Goal: Task Accomplishment & Management: Complete application form

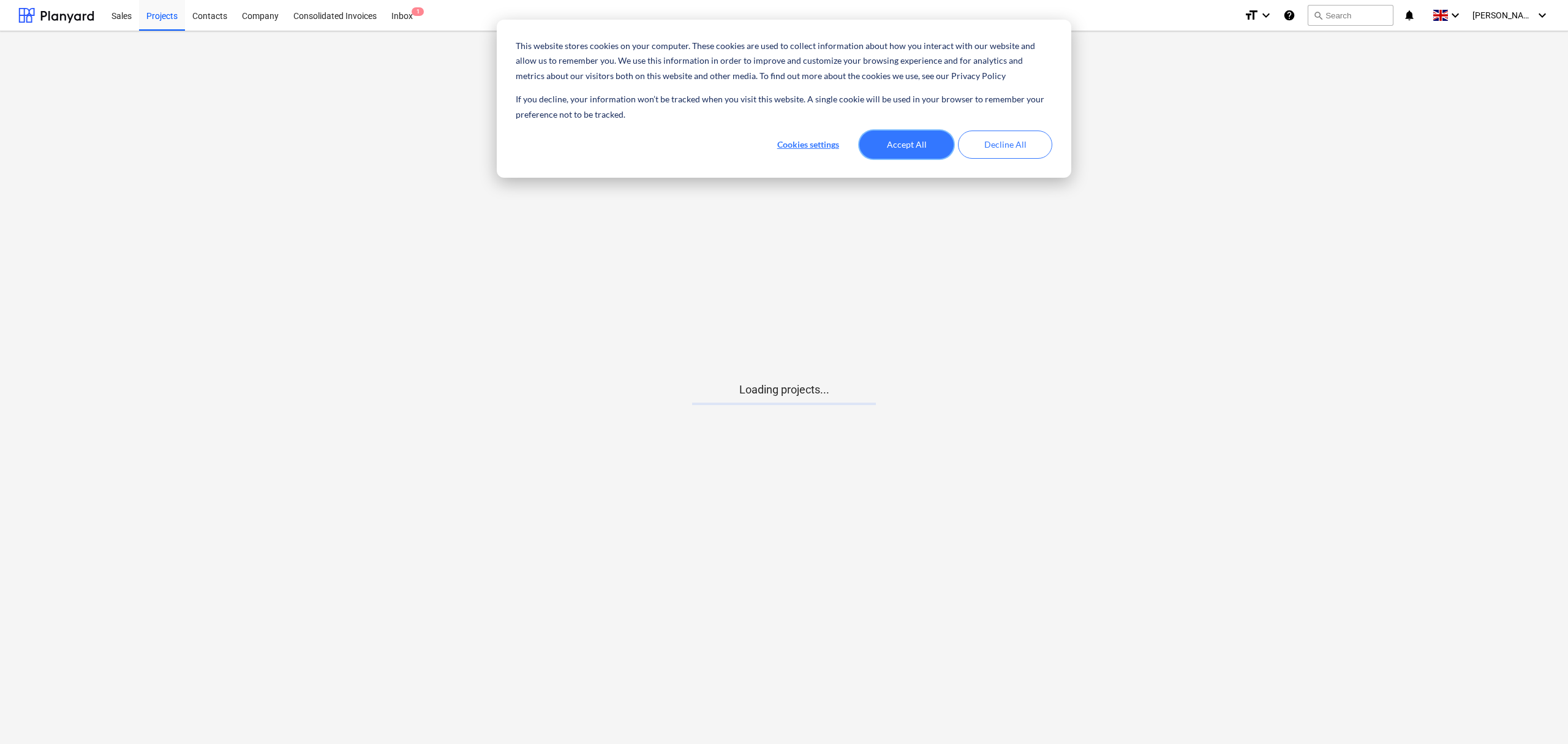
click at [904, 137] on button "Accept All" at bounding box center [907, 144] width 95 height 28
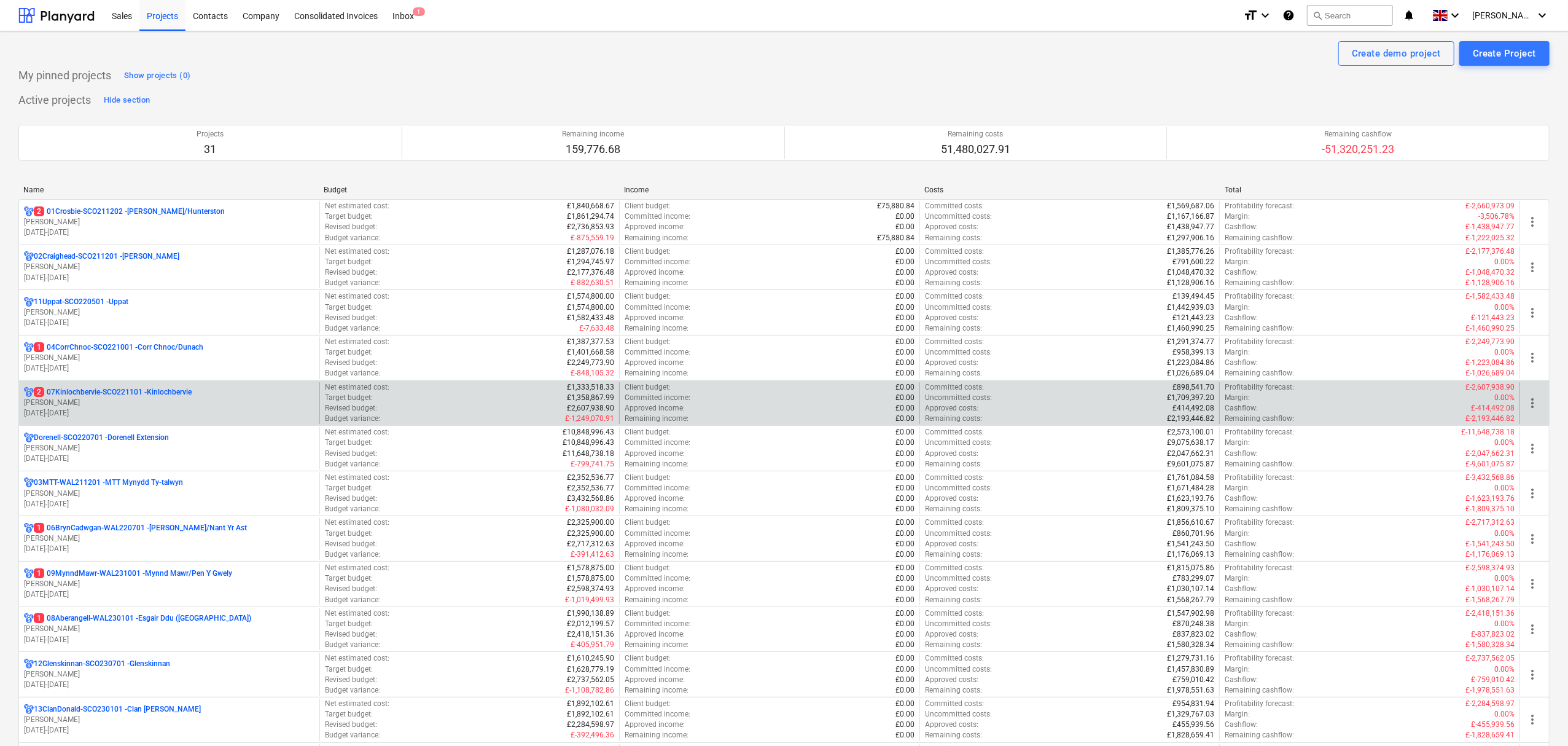
scroll to position [82, 0]
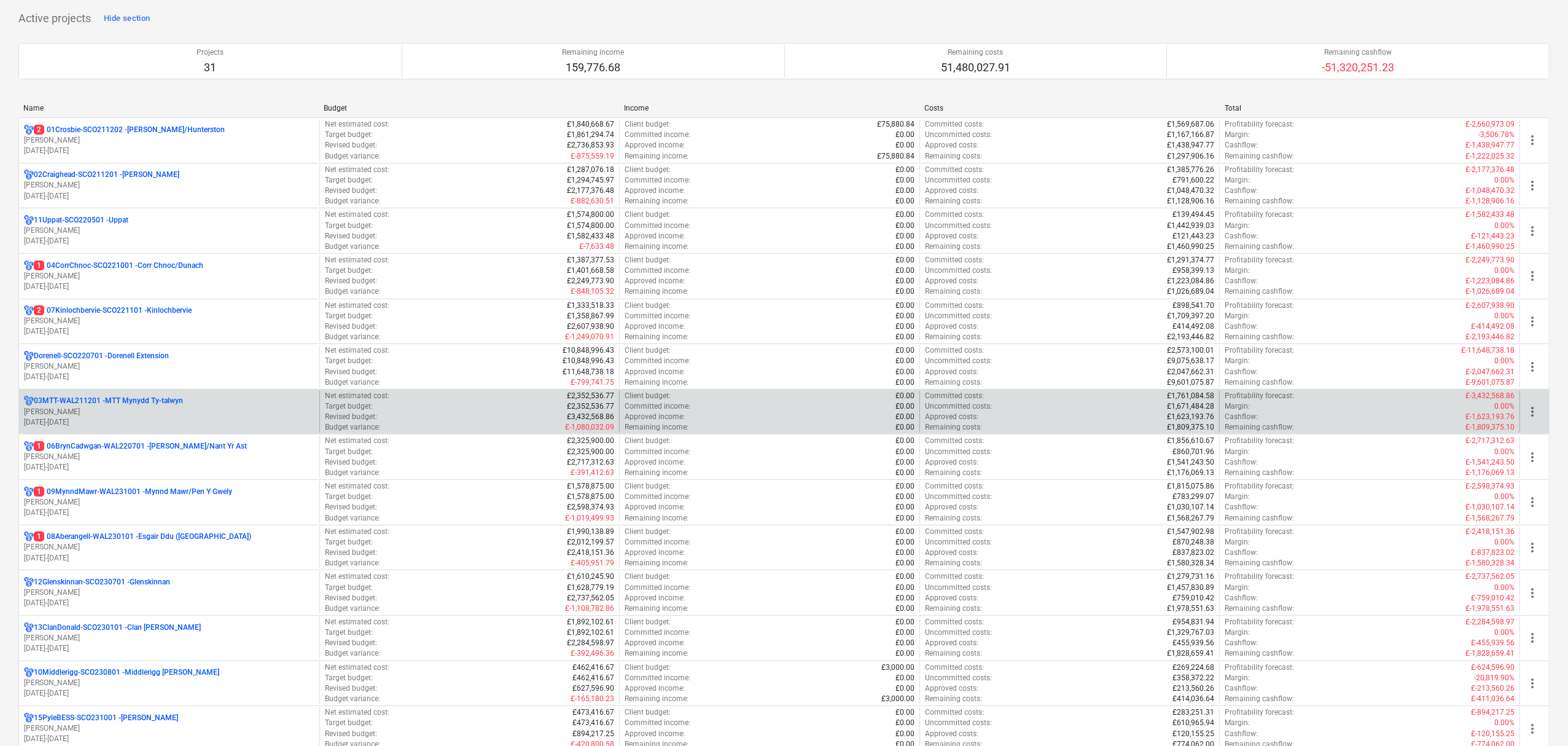
click at [107, 404] on p "03MTT-WAL211201 - MTT Mynydd Ty-[GEOGRAPHIC_DATA]" at bounding box center [109, 400] width 149 height 11
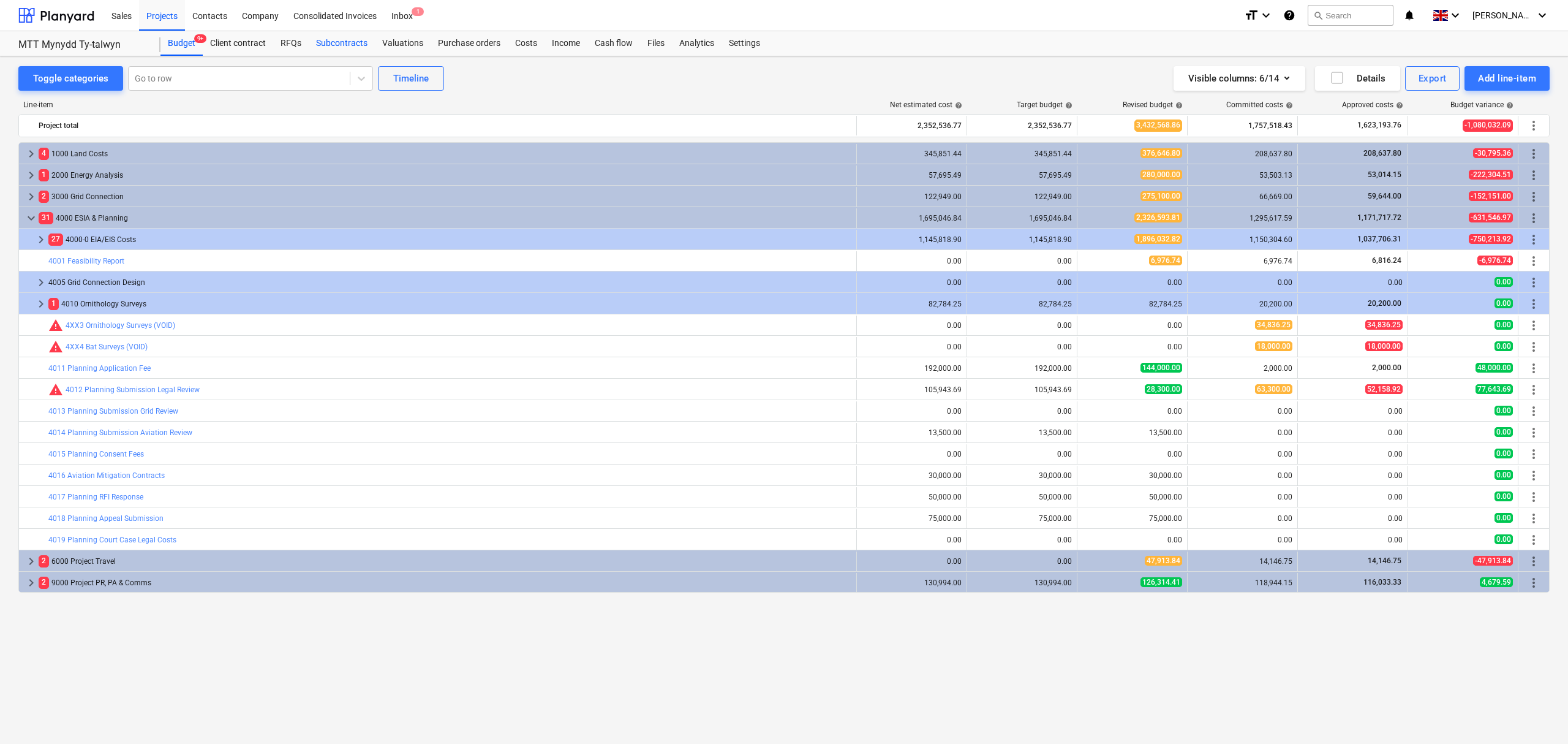
click at [342, 40] on div "Subcontracts" at bounding box center [342, 44] width 66 height 24
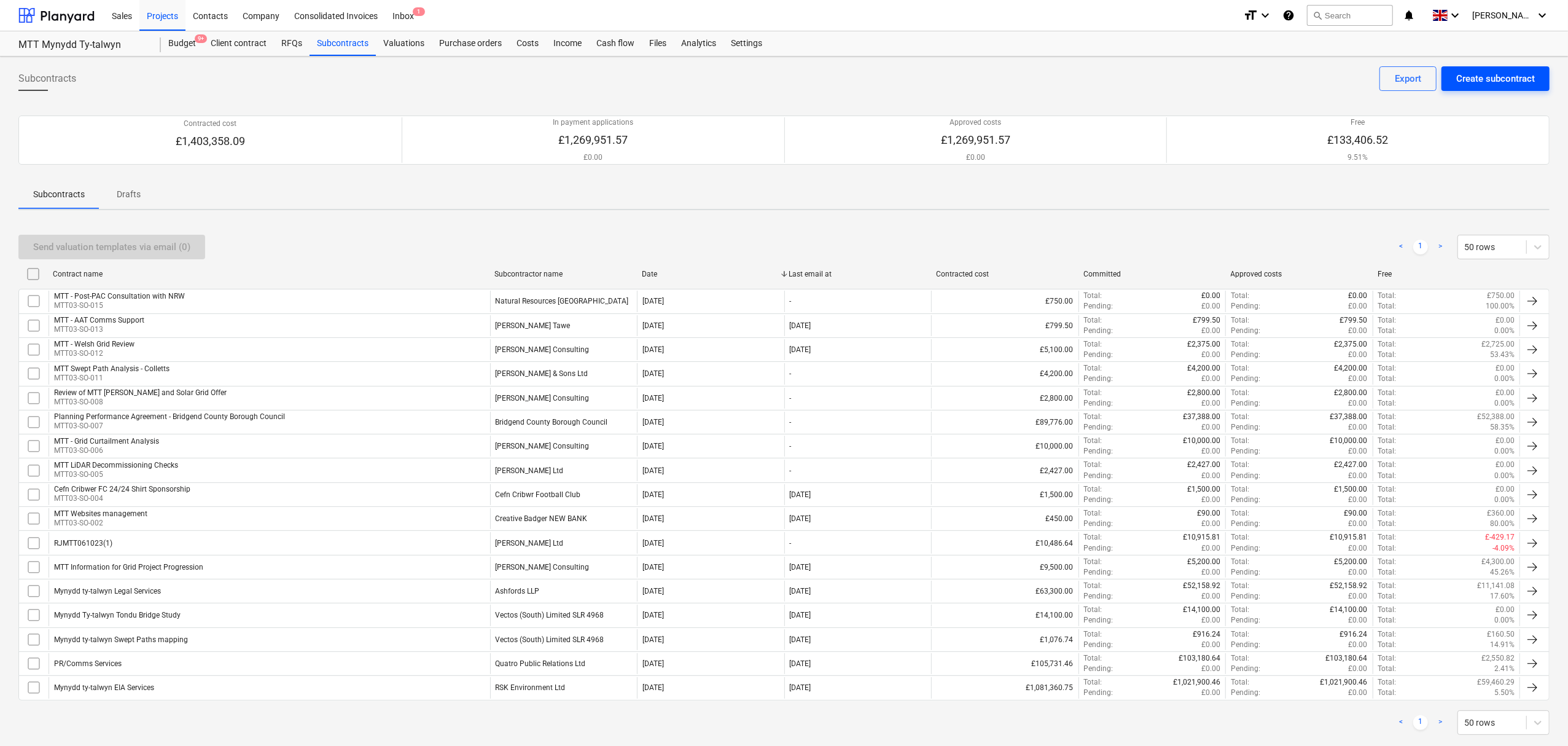
click at [1493, 81] on div "Create subcontract" at bounding box center [1495, 78] width 78 height 16
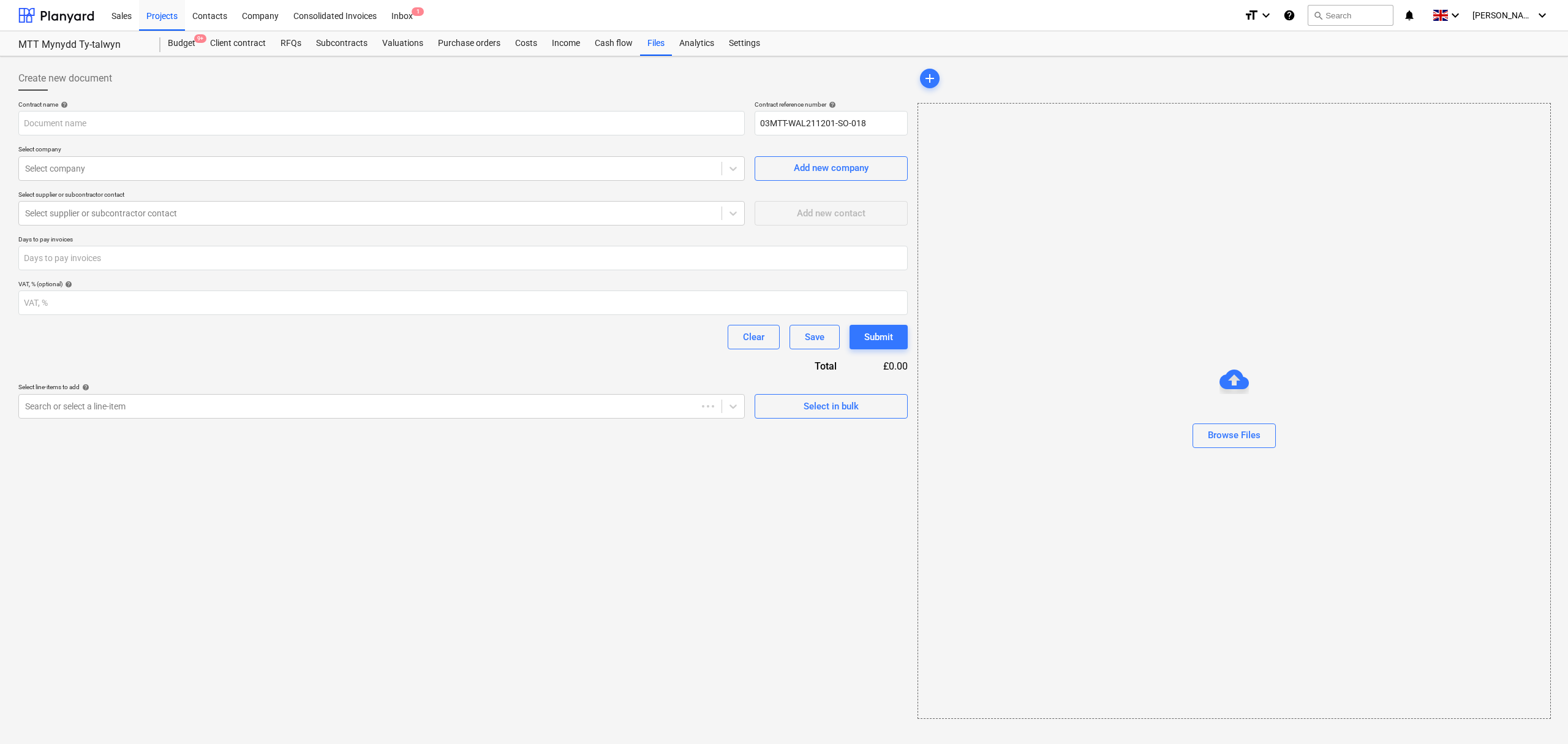
type input "03MTT-WAL211201-SO-018"
click at [138, 123] on input "text" at bounding box center [382, 123] width 727 height 24
type input "MTT - archaeological trial trenching"
click at [156, 166] on div at bounding box center [370, 168] width 690 height 12
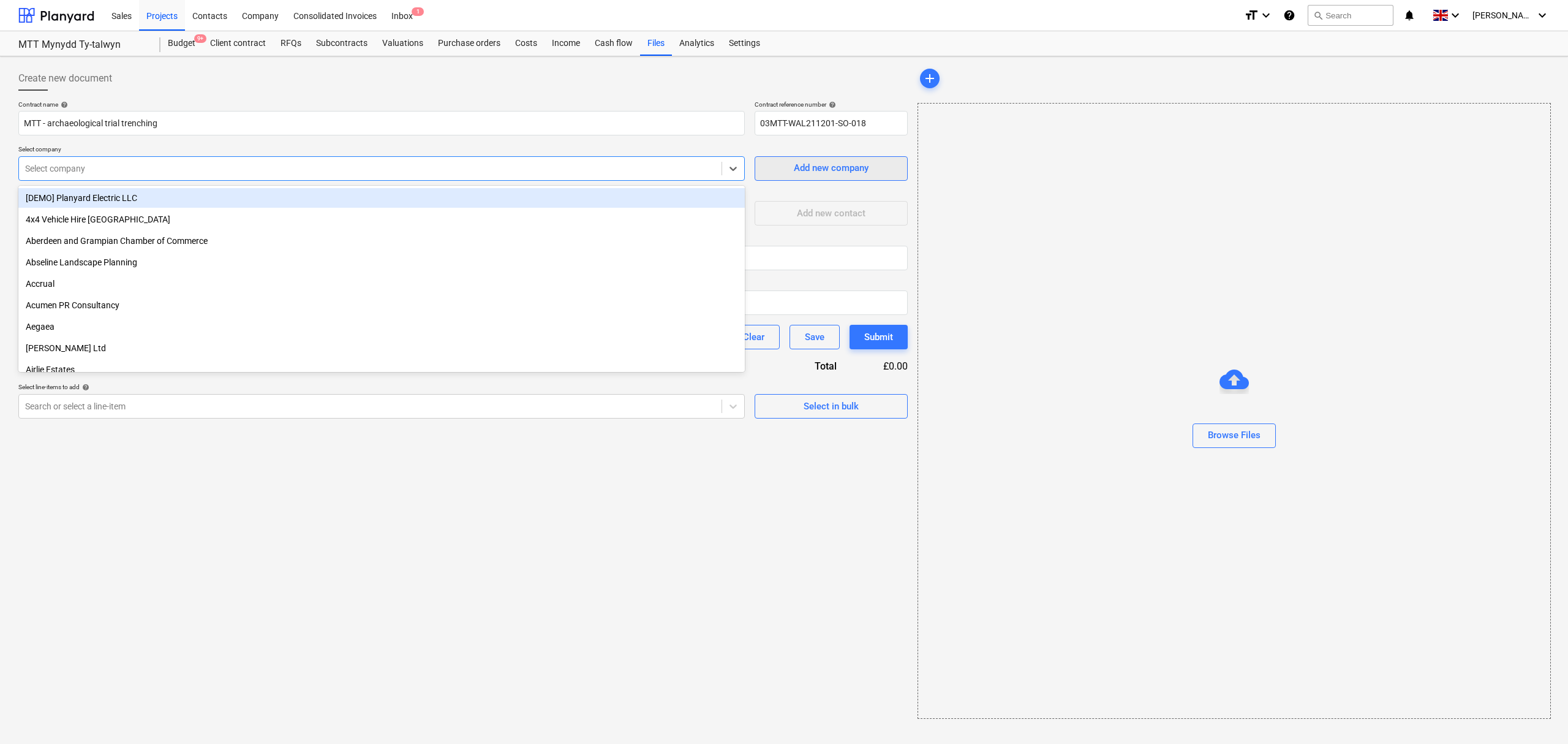
click at [801, 172] on div "Add new company" at bounding box center [831, 168] width 75 height 16
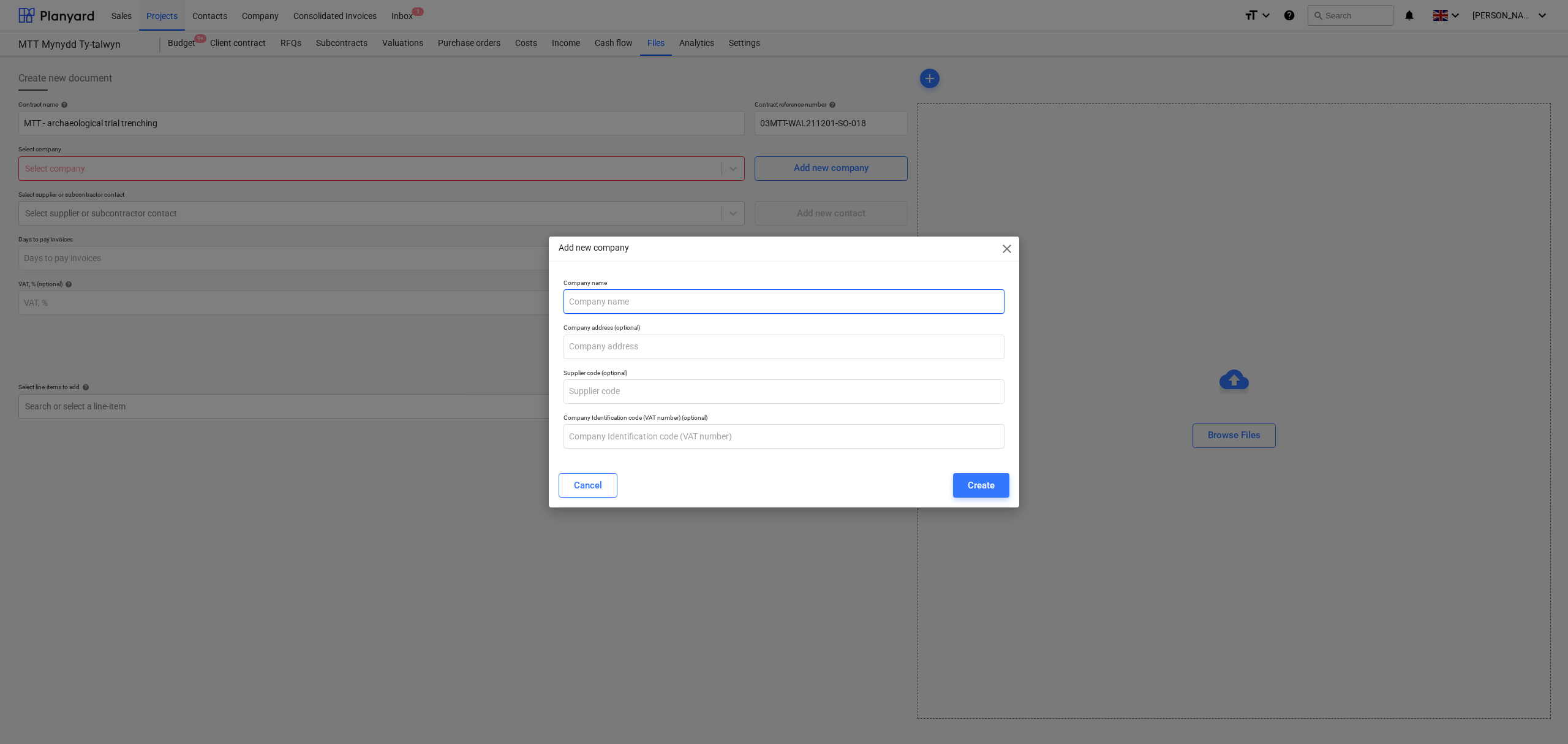
click at [653, 304] on input "text" at bounding box center [783, 301] width 441 height 24
type input "H"
type input "a"
type input "Archaeology Wales"
click at [601, 348] on input "text" at bounding box center [783, 347] width 441 height 24
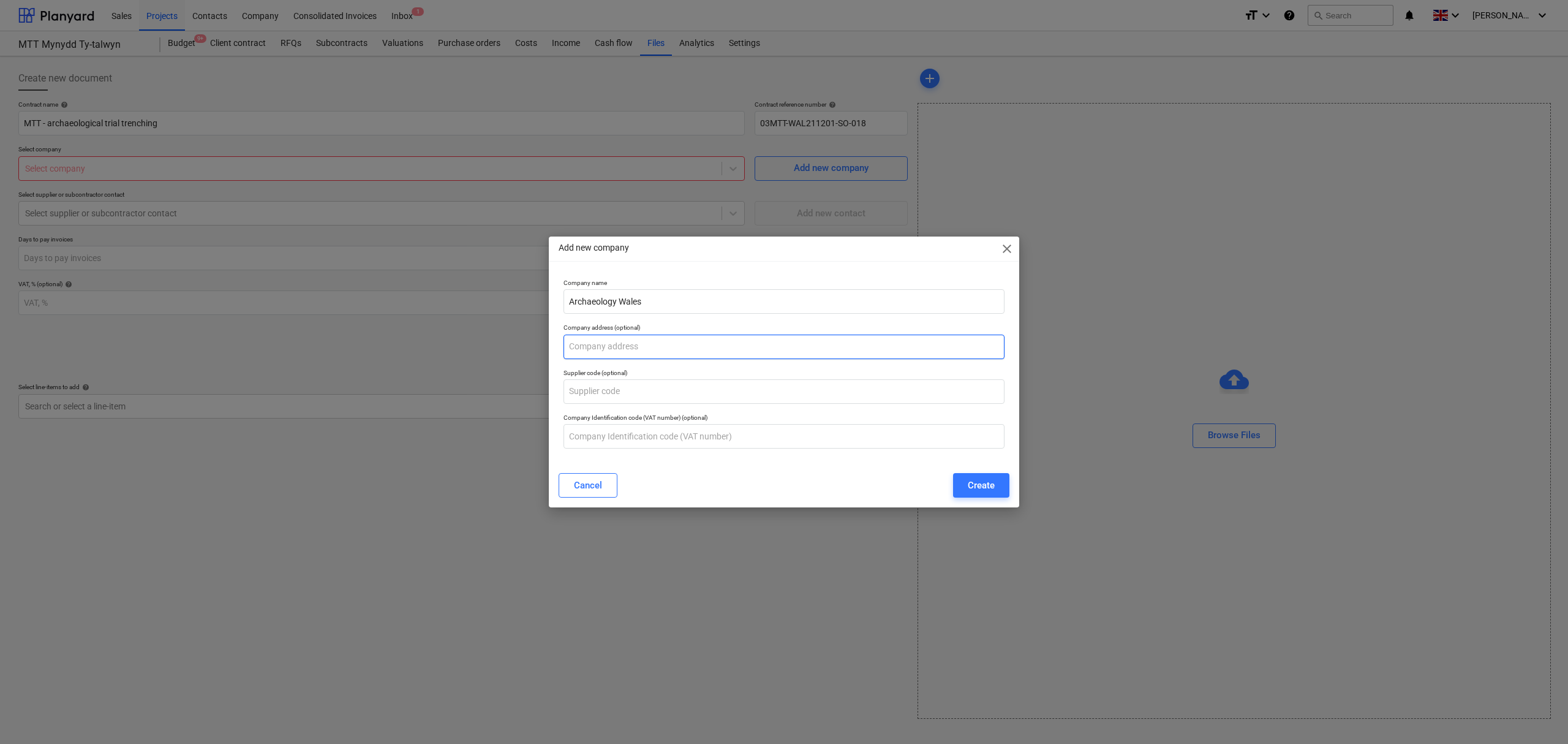
paste input "[STREET_ADDRESS]"
type input "[STREET_ADDRESS]"
click at [979, 482] on div "Create" at bounding box center [981, 485] width 27 height 16
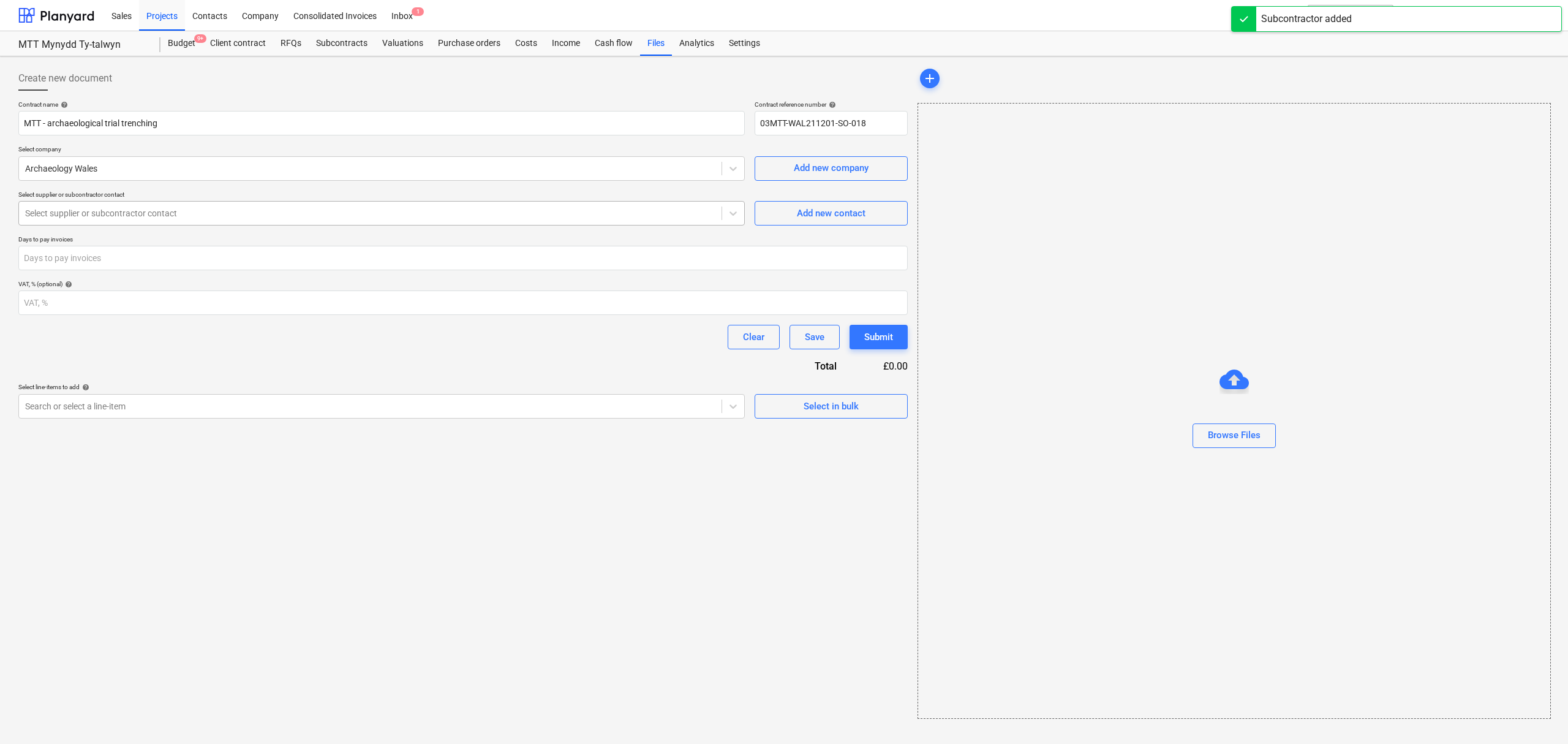
click at [162, 214] on div at bounding box center [370, 213] width 690 height 12
click at [287, 282] on div "VAT, % (optional) help" at bounding box center [463, 284] width 889 height 8
click at [808, 219] on div "Add new contact" at bounding box center [831, 213] width 69 height 16
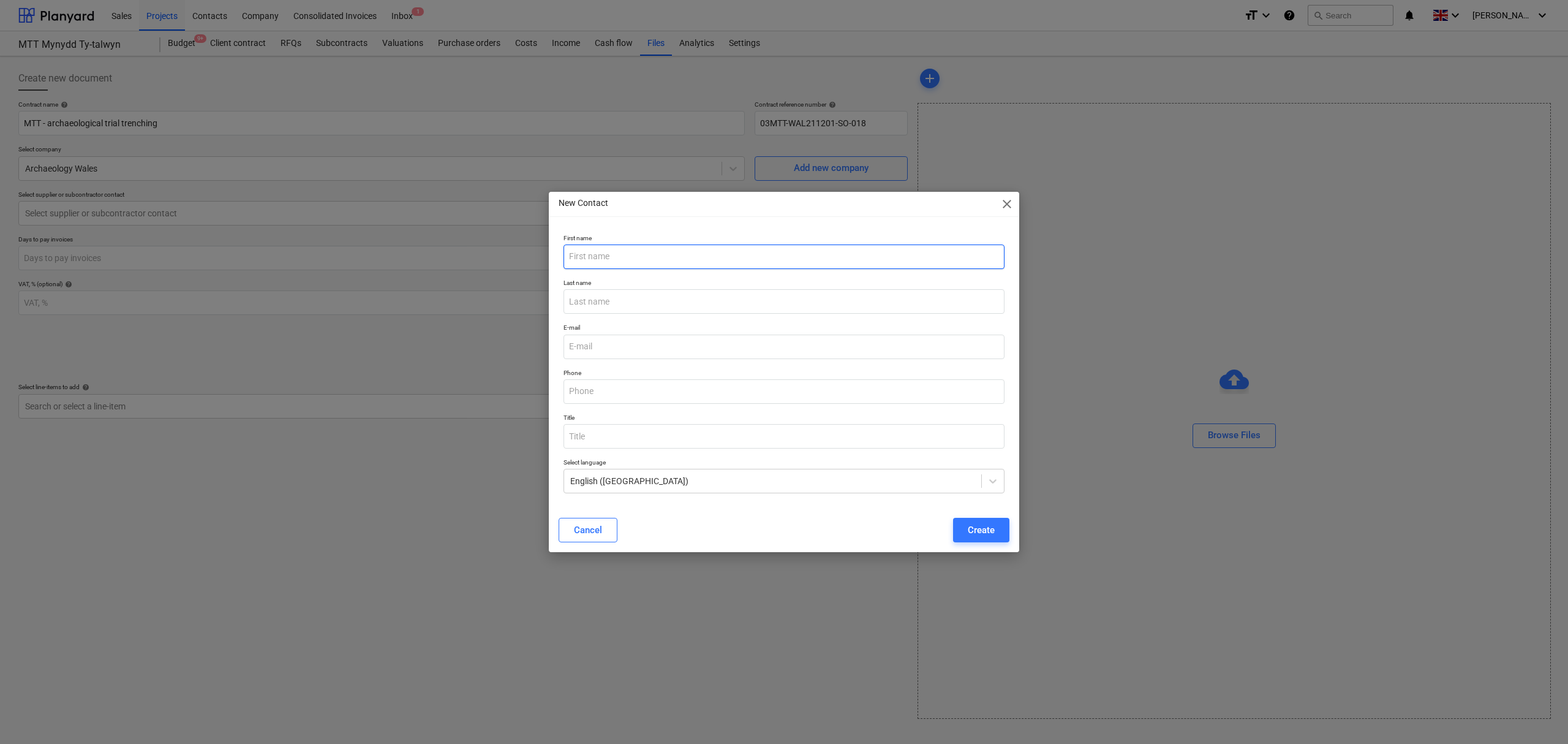
click at [689, 262] on input "text" at bounding box center [783, 257] width 441 height 24
type input "[PERSON_NAME]"
click at [627, 343] on input "email" at bounding box center [783, 347] width 441 height 24
paste input "[PERSON_NAME] <[PERSON_NAME][EMAIL_ADDRESS][DOMAIN_NAME]>"
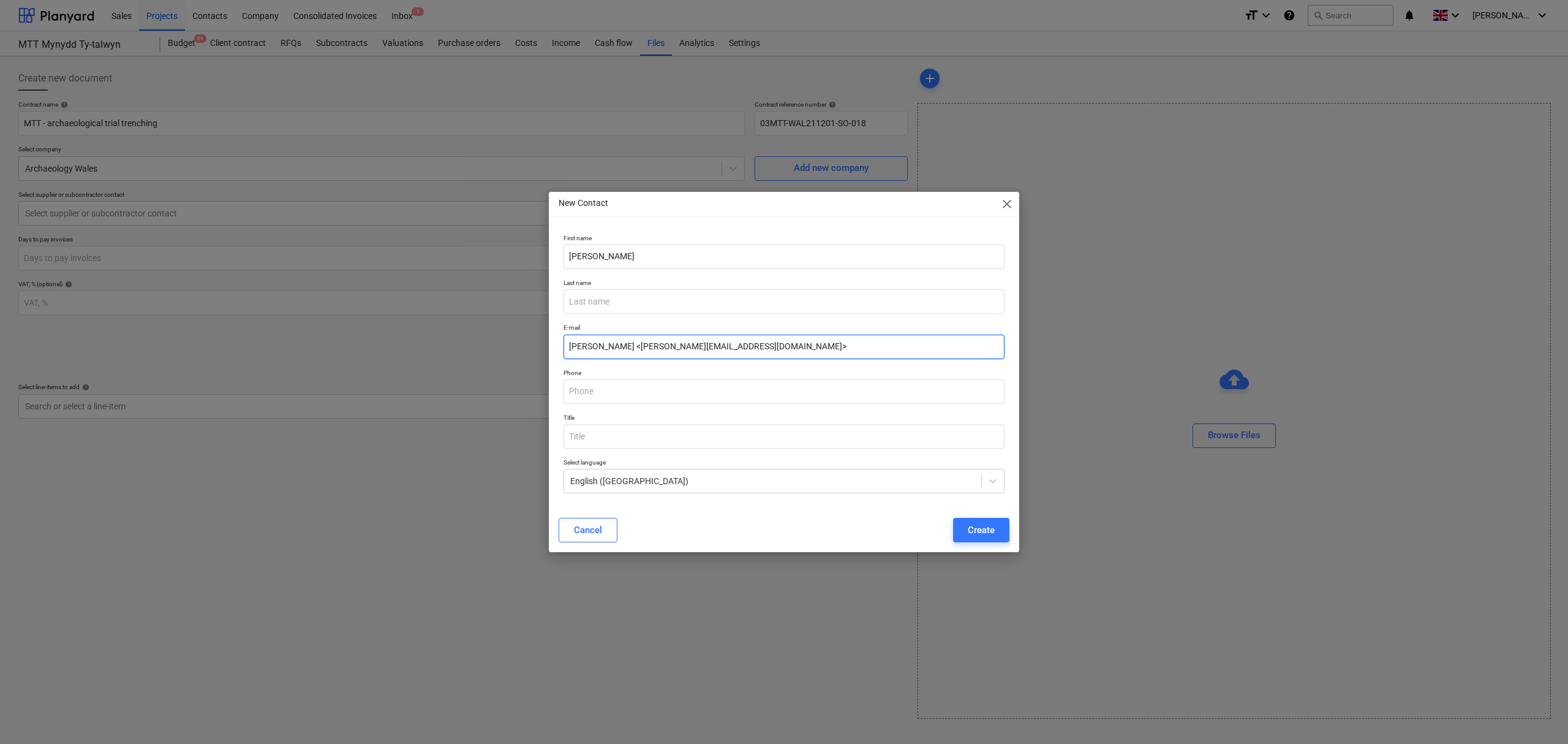
drag, startPoint x: 626, startPoint y: 346, endPoint x: 530, endPoint y: 349, distance: 96.0
click at [530, 349] on div "New Contact close First name [PERSON_NAME] Last name E-mail [PERSON_NAME] <[PER…" at bounding box center [784, 372] width 1568 height 744
click at [694, 343] on input "[PERSON_NAME][EMAIL_ADDRESS][DOMAIN_NAME]>" at bounding box center [783, 347] width 441 height 24
type input "[PERSON_NAME][EMAIL_ADDRESS][DOMAIN_NAME]"
click at [628, 299] on input "text" at bounding box center [783, 301] width 441 height 24
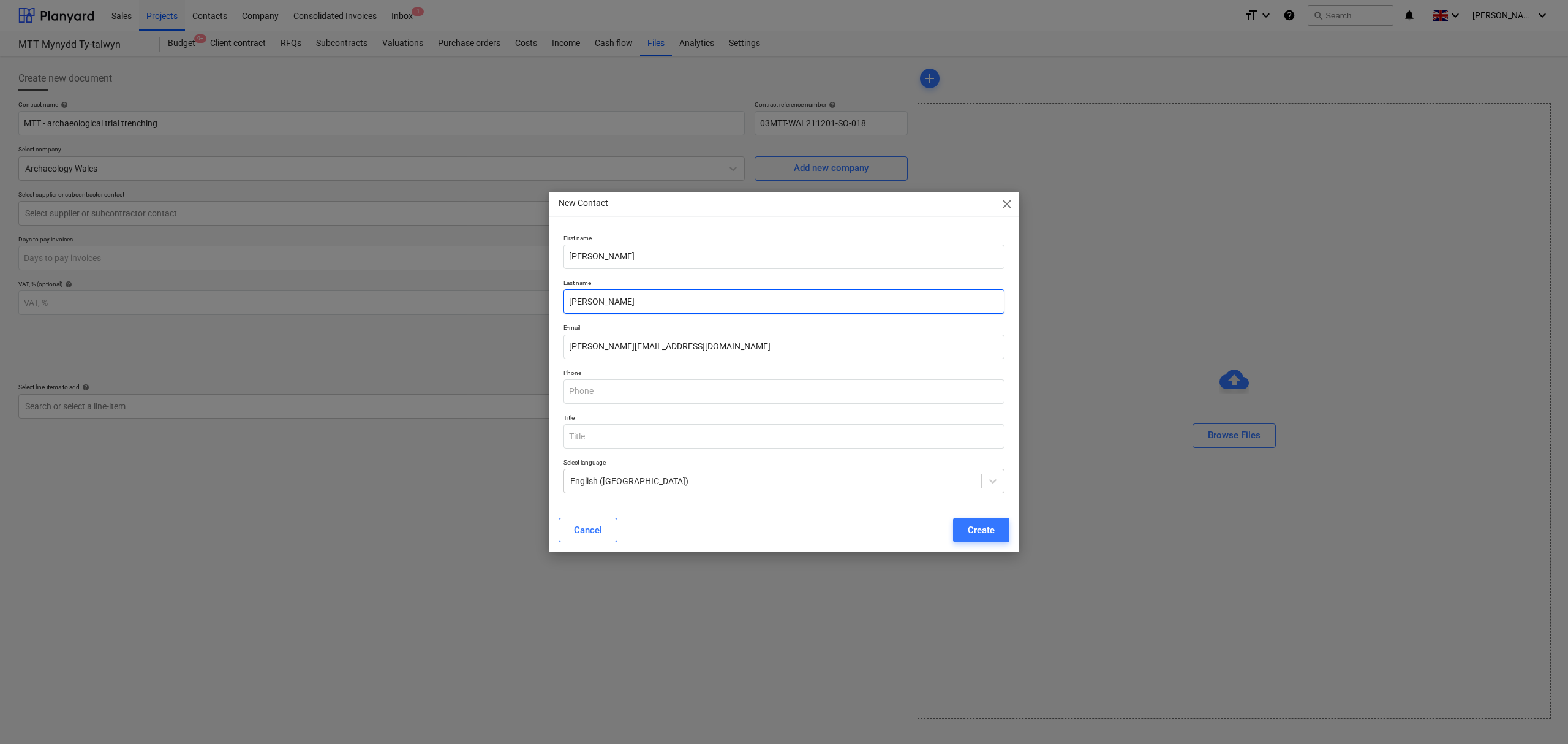
type input "[PERSON_NAME]"
click at [611, 392] on input "text" at bounding box center [783, 391] width 441 height 24
paste input "02920 020136"
type input "02920 020136"
click at [591, 434] on input "text" at bounding box center [783, 436] width 441 height 24
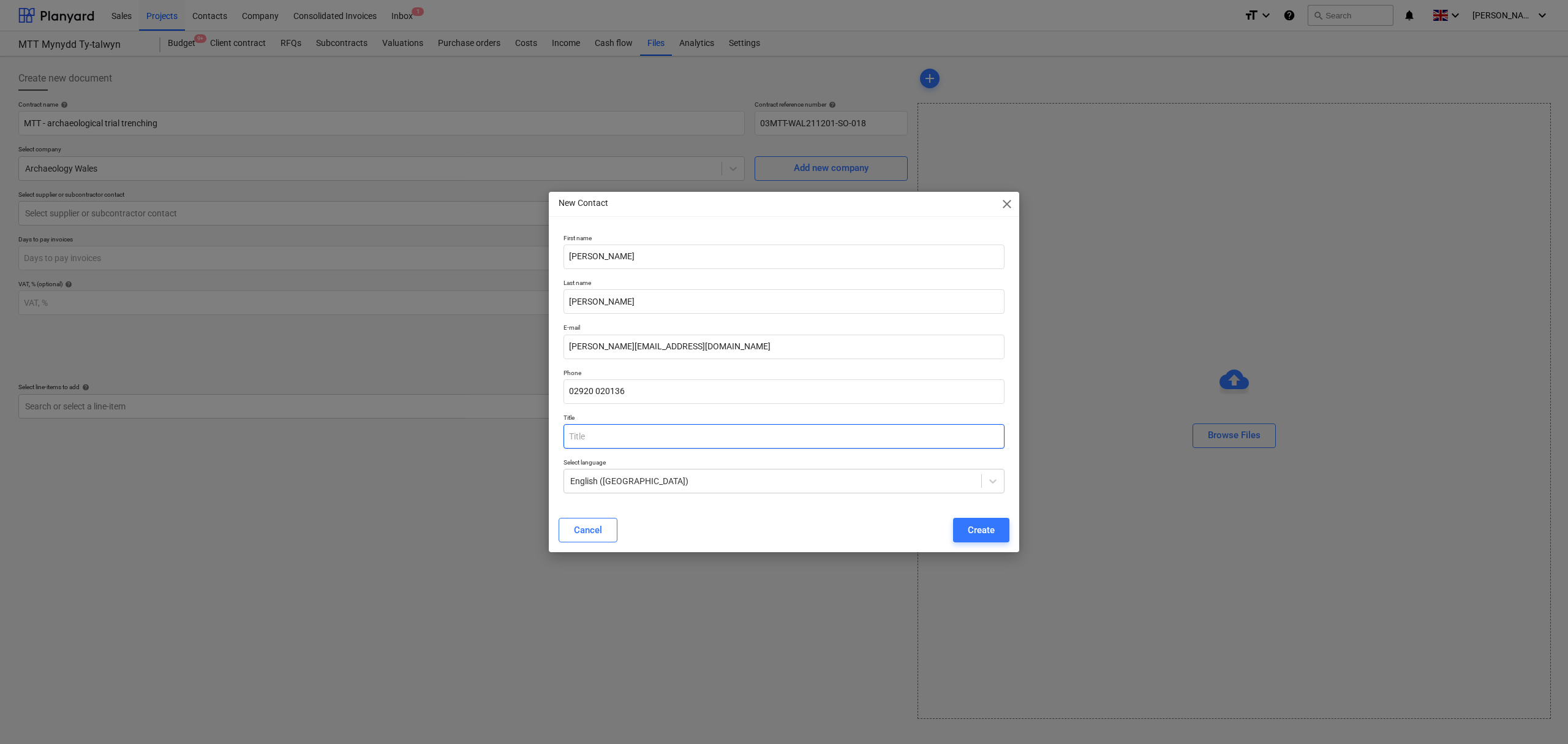
paste input "Commercial Director"
type input "Commercial Director"
click at [984, 525] on div "Create" at bounding box center [981, 530] width 27 height 16
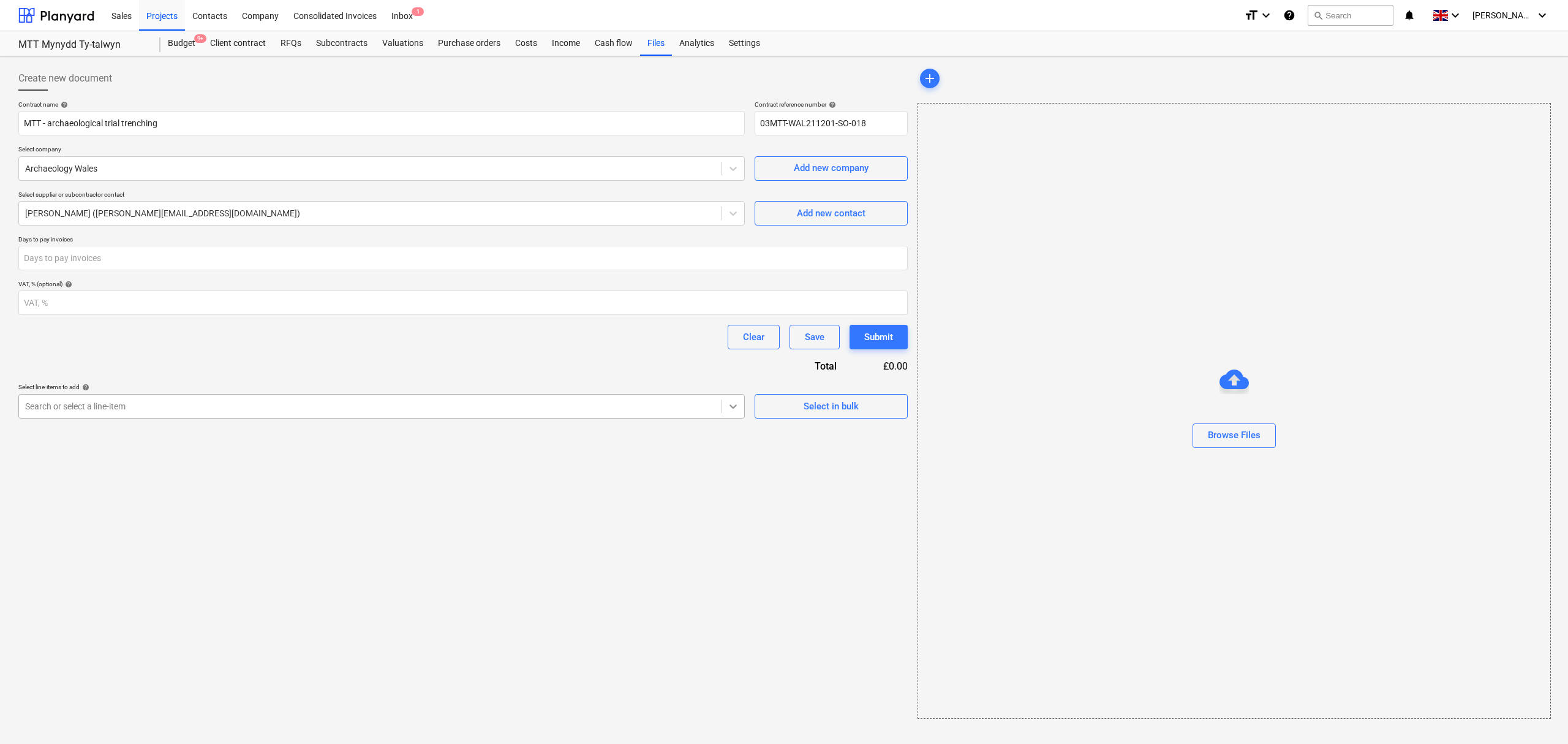
click at [725, 406] on div at bounding box center [733, 406] width 22 height 22
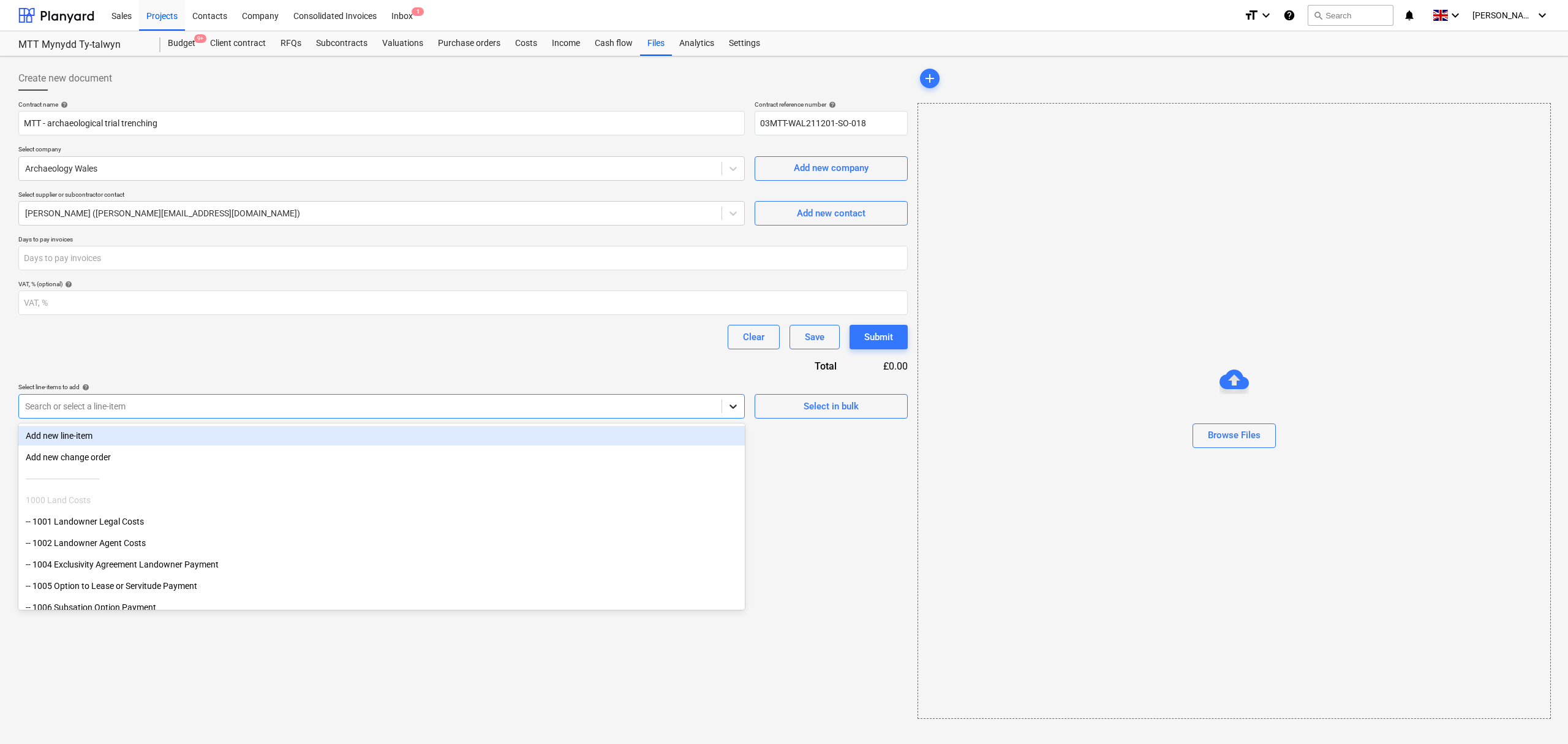
click at [725, 406] on div at bounding box center [733, 406] width 22 height 22
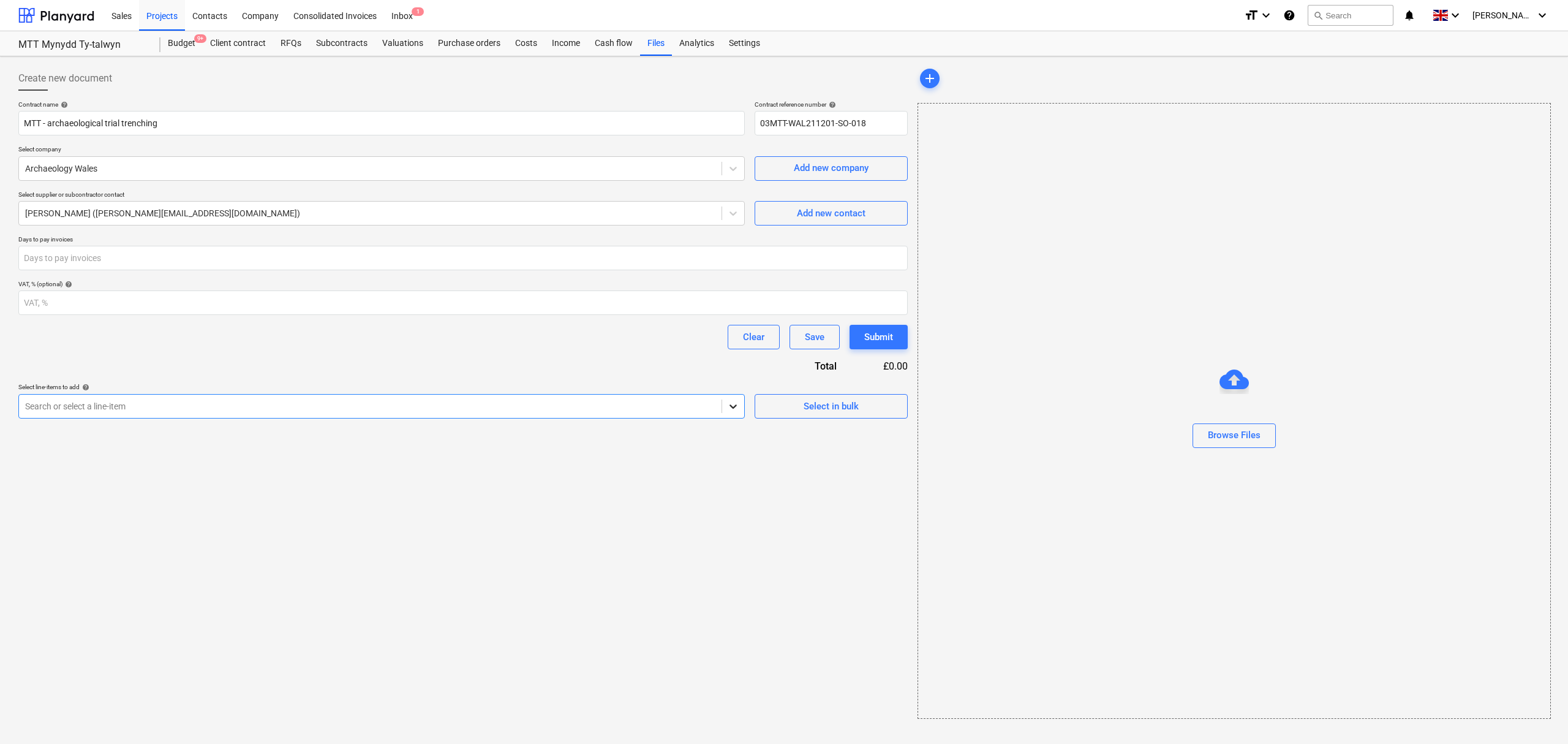
click at [725, 406] on div at bounding box center [733, 406] width 22 height 22
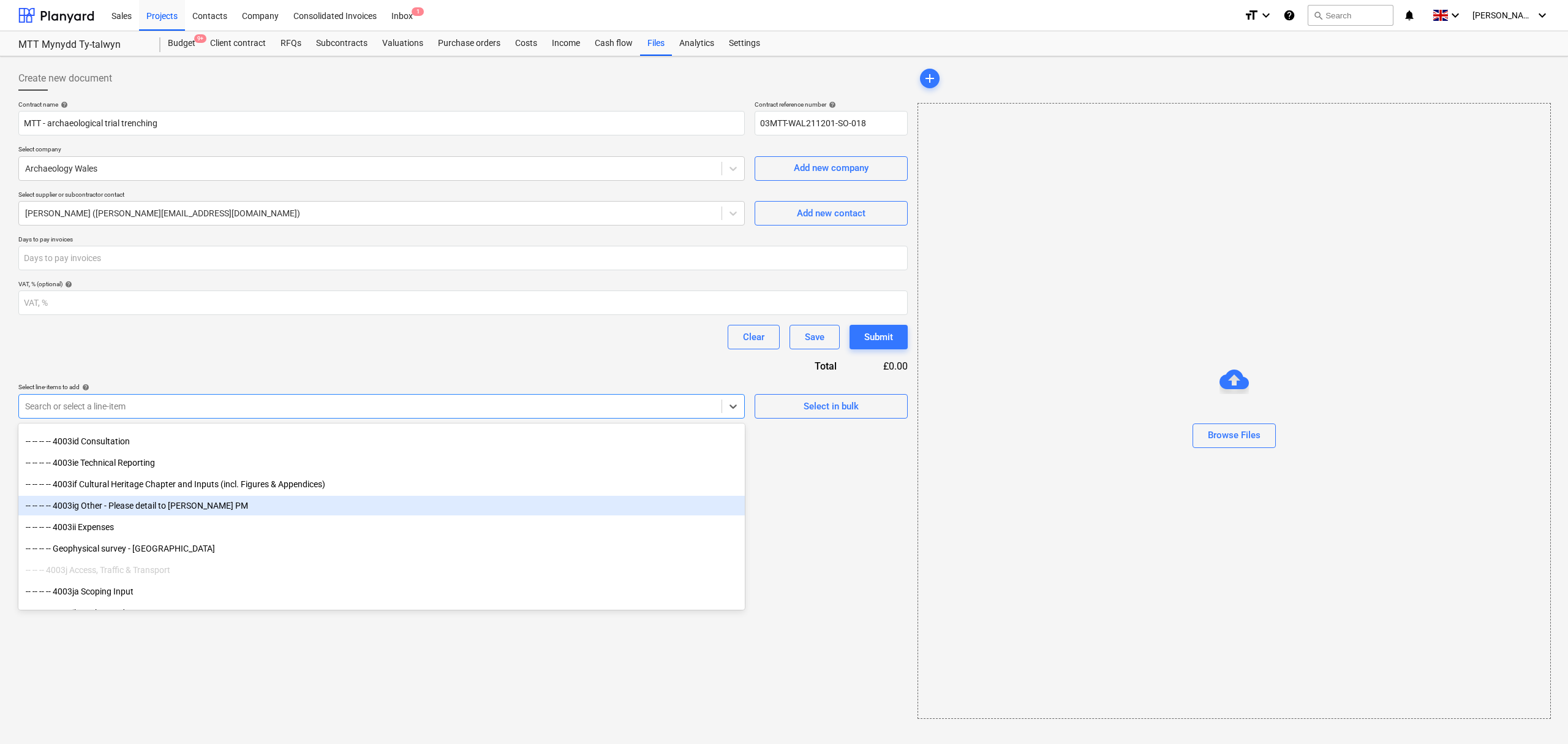
scroll to position [2532, 0]
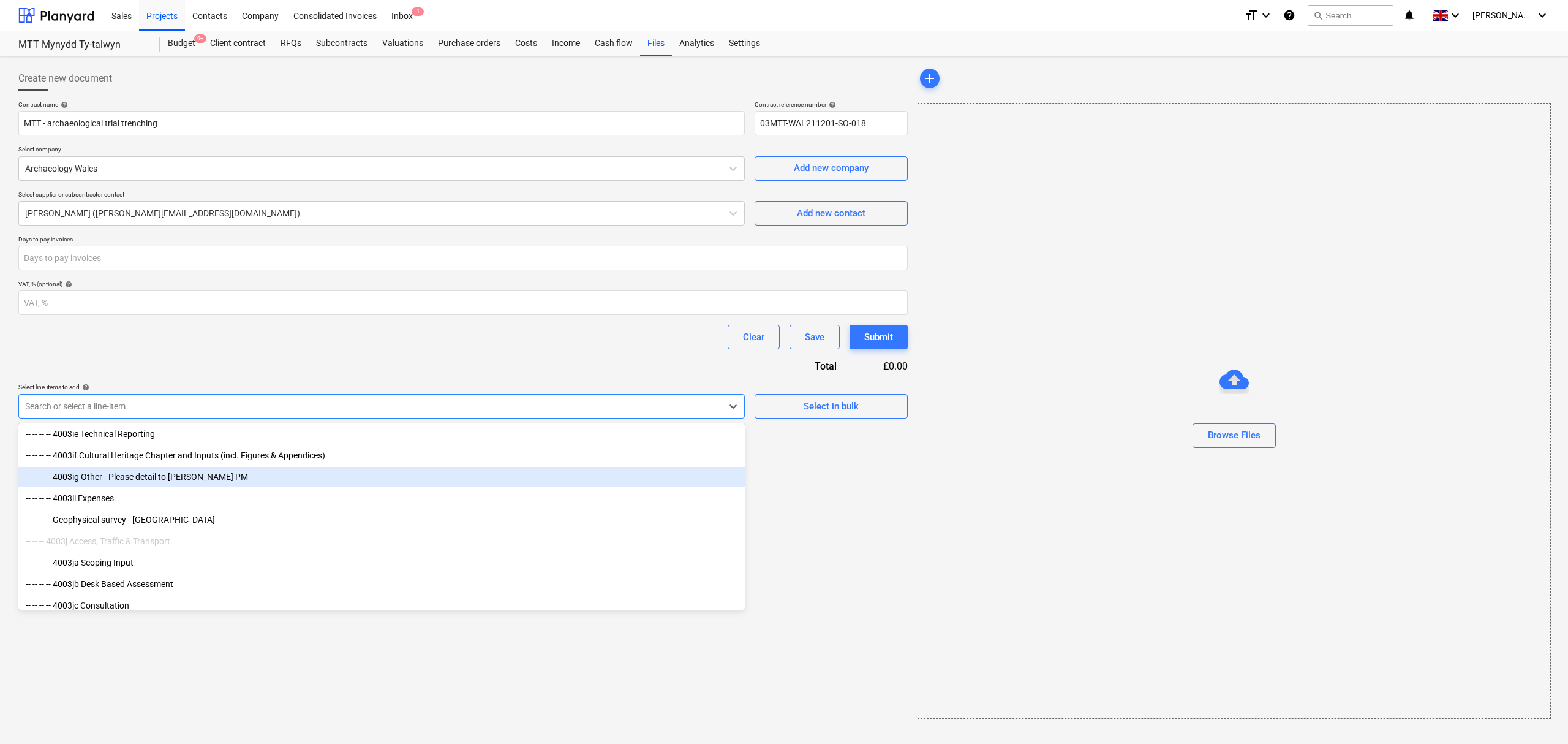
click at [390, 472] on div "-- -- -- -- 4003ig Other - Please detail to [PERSON_NAME] PM" at bounding box center [382, 476] width 727 height 19
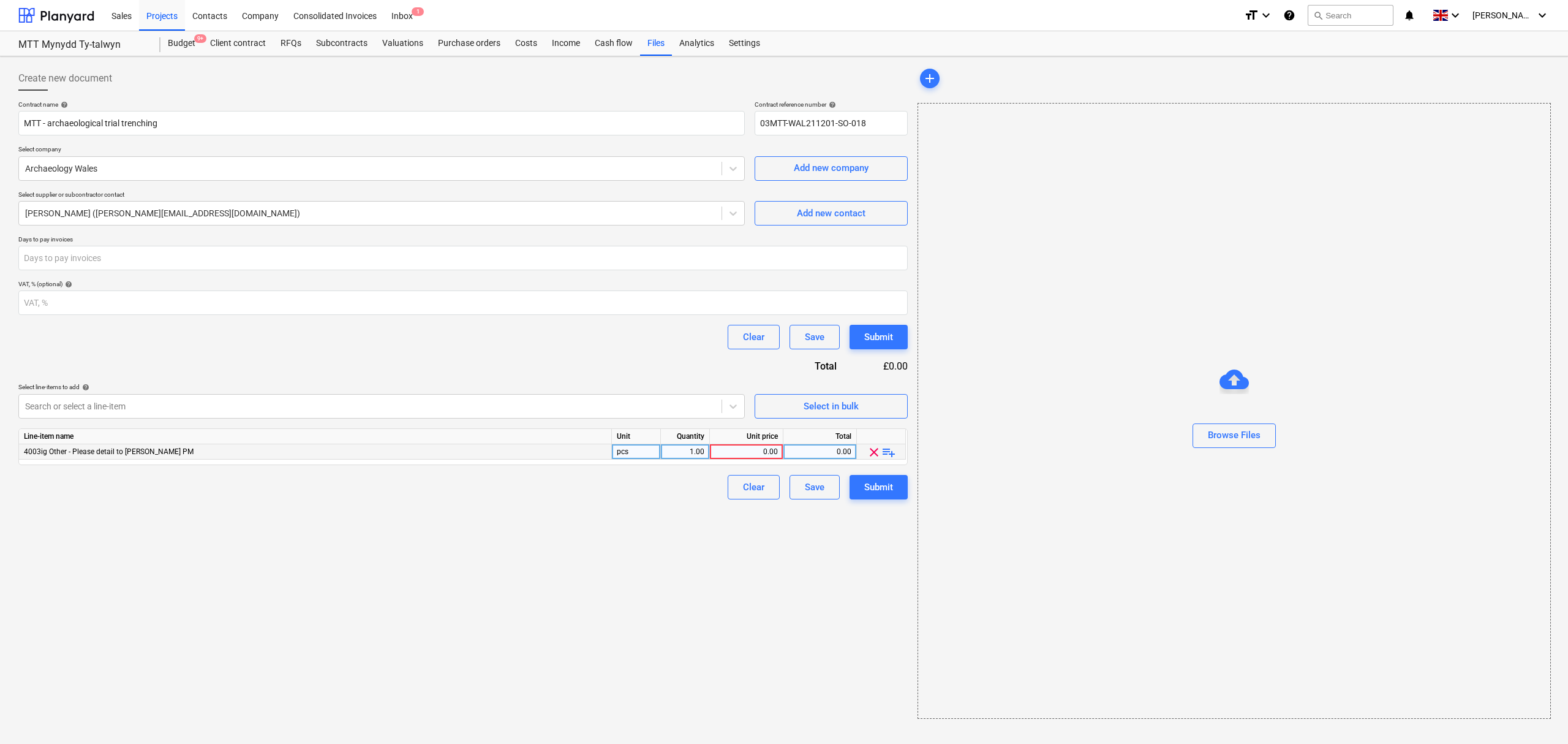
click at [752, 447] on div "0.00" at bounding box center [746, 452] width 63 height 15
type input "105,052"
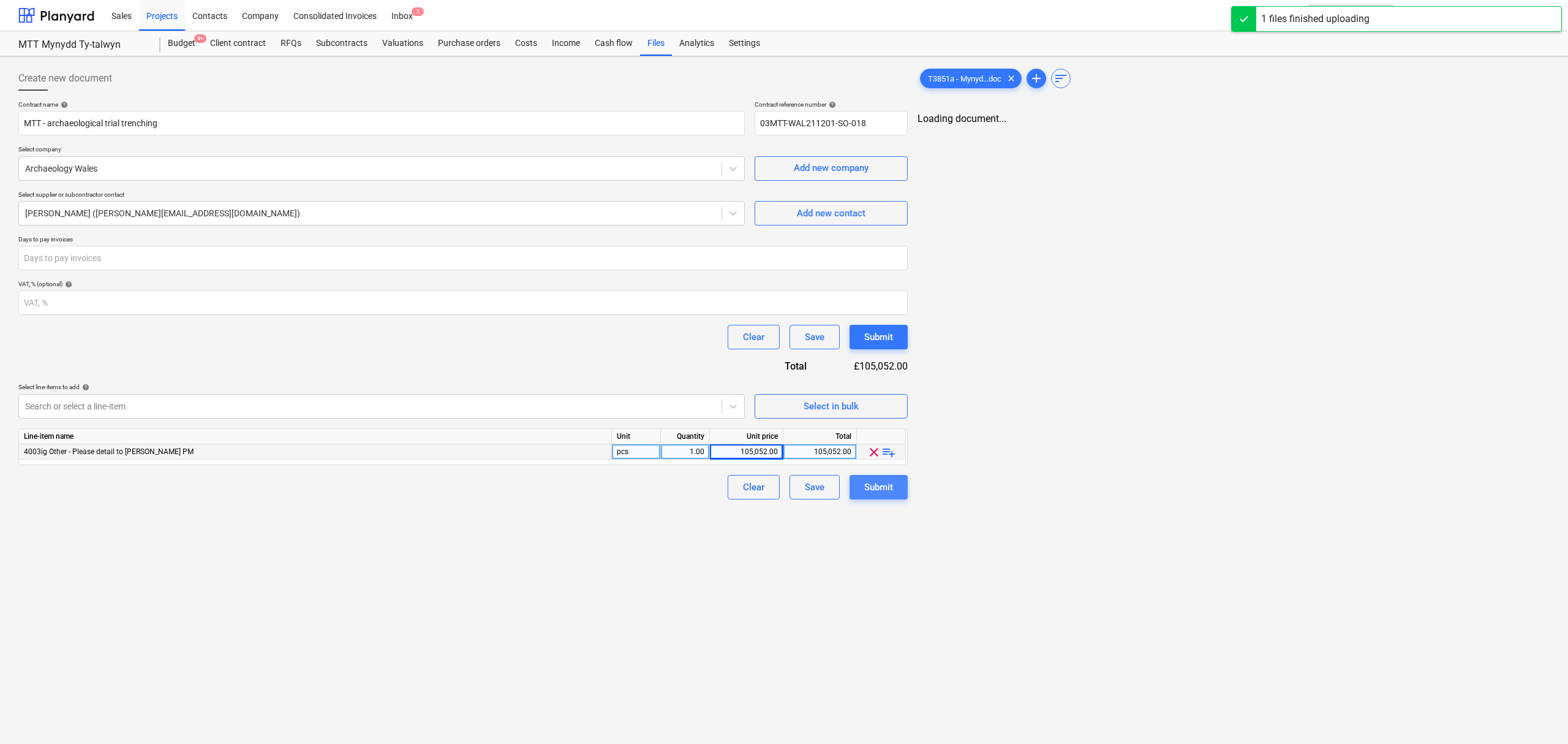
click at [883, 486] on div "Submit" at bounding box center [879, 487] width 29 height 16
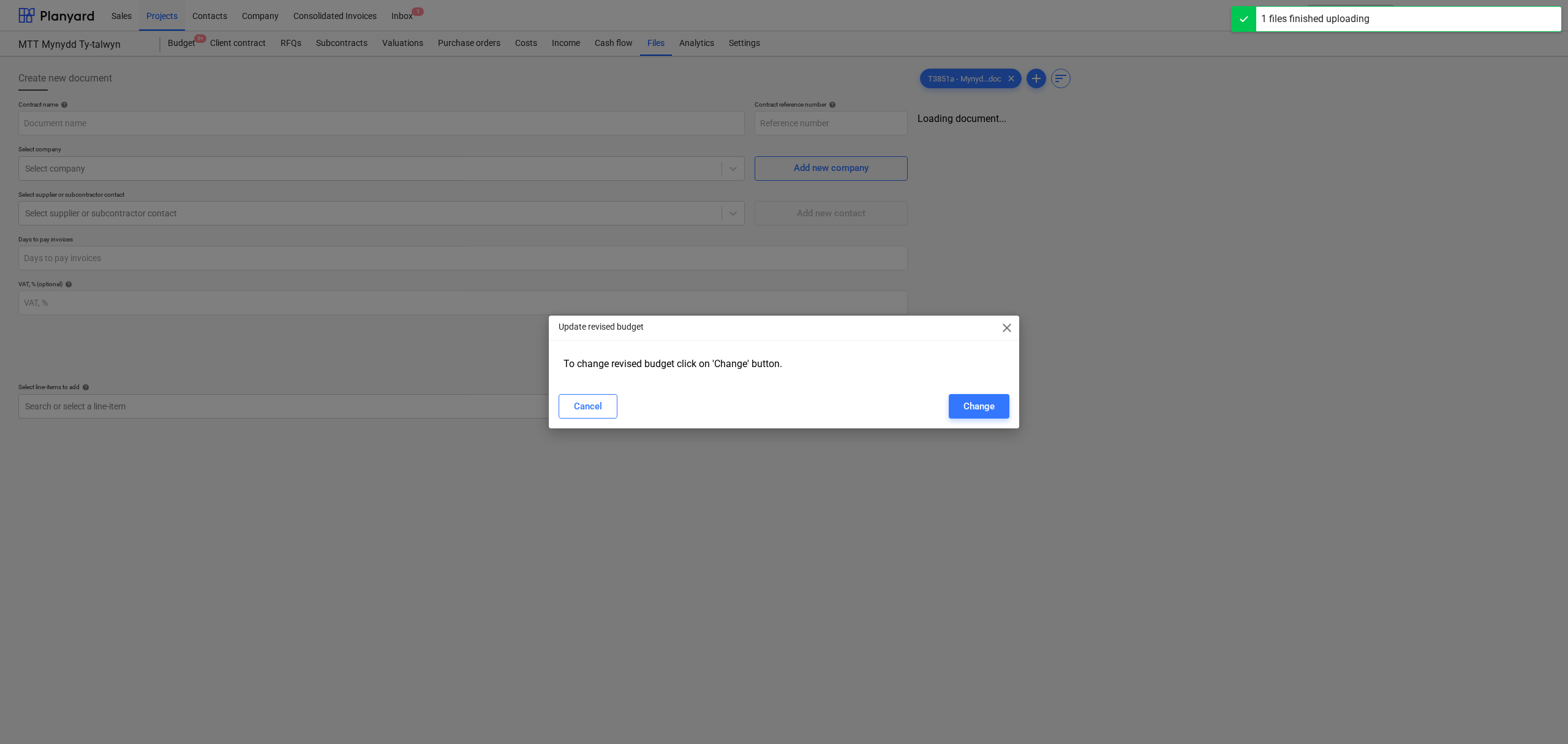
type input "03MTT-WAL211201-SO-018"
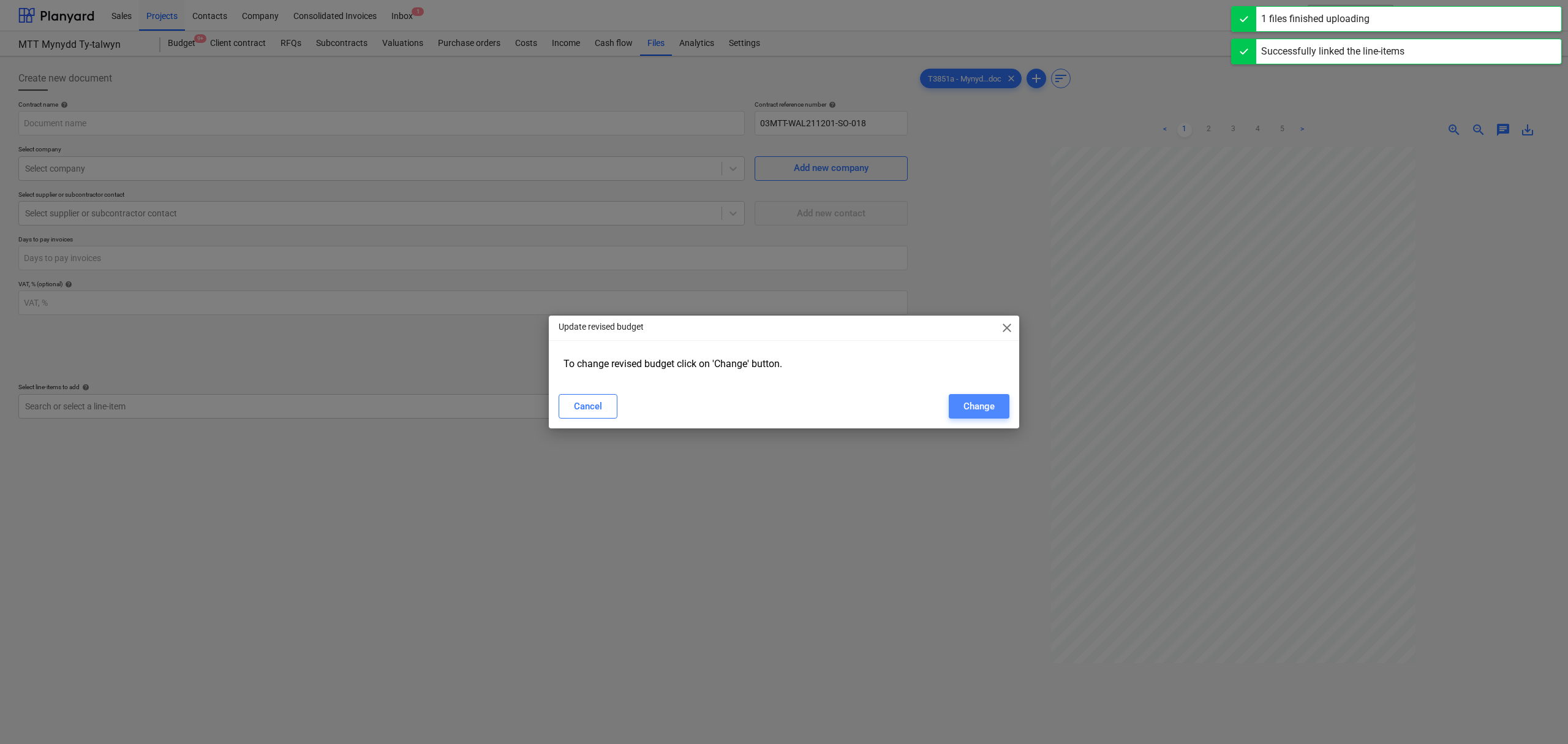
click at [984, 406] on div "Change" at bounding box center [979, 406] width 32 height 16
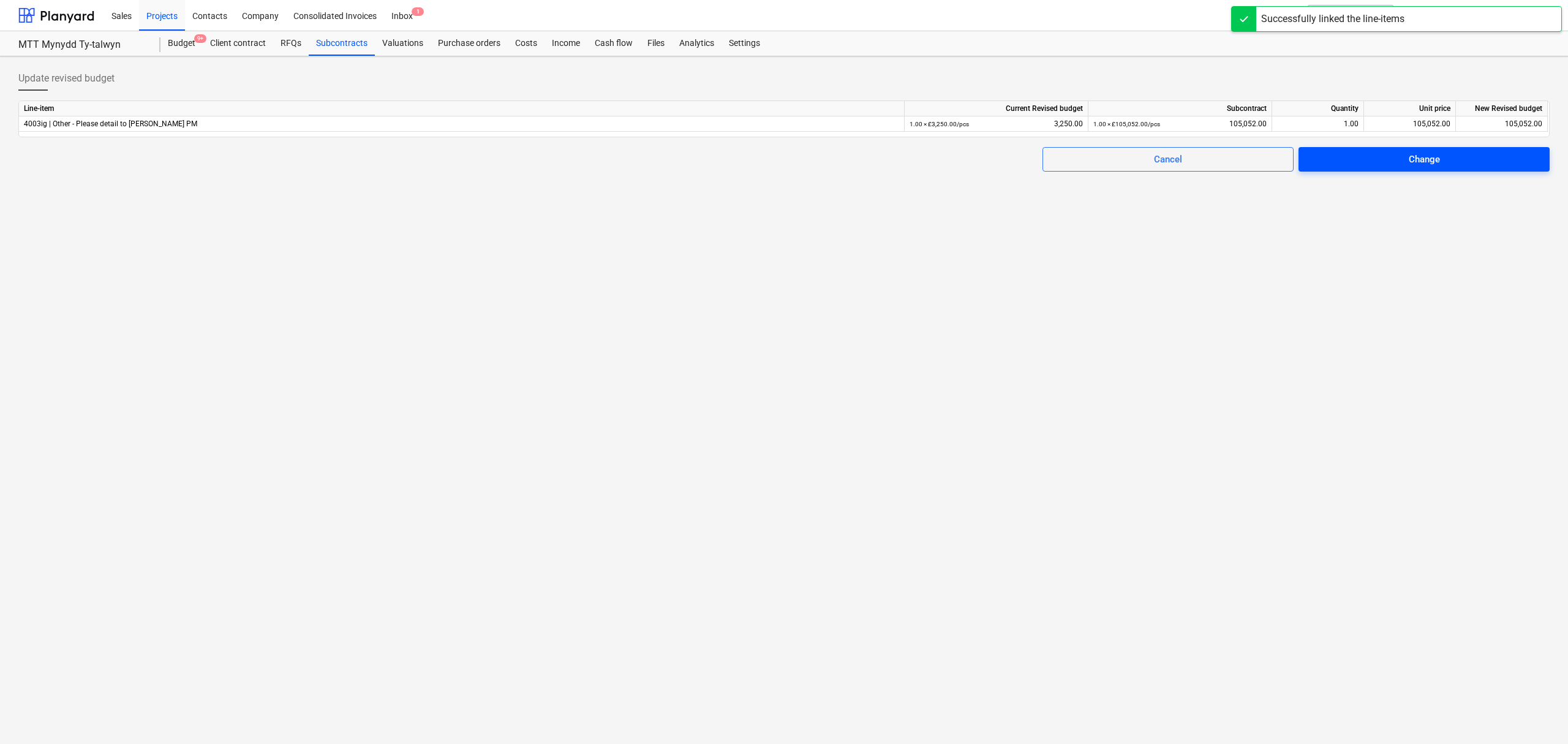
click at [1395, 161] on span "Change" at bounding box center [1423, 159] width 221 height 16
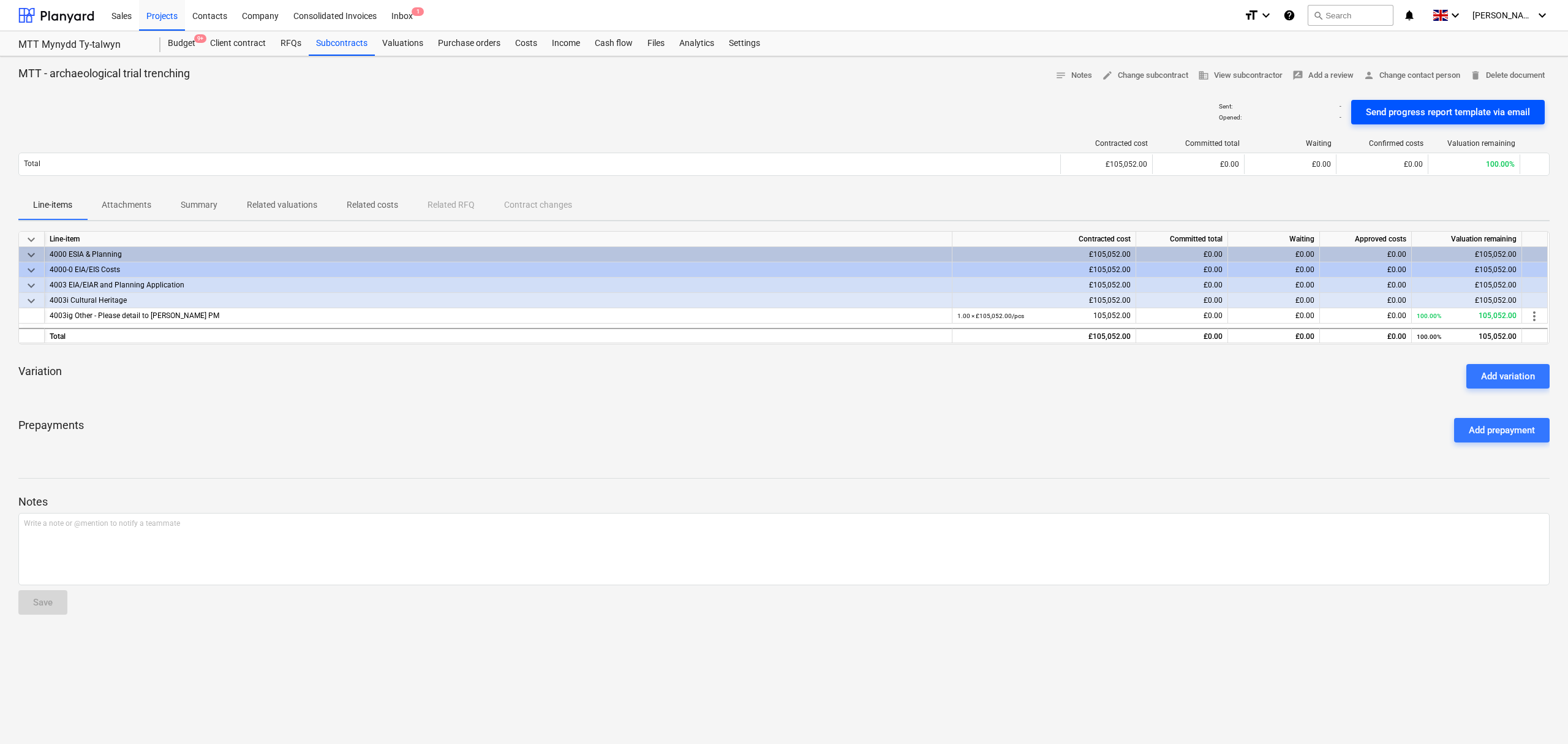
click at [1453, 111] on div "Send progress report template via email" at bounding box center [1448, 112] width 164 height 16
